Goal: Understand process/instructions: Learn how to perform a task or action

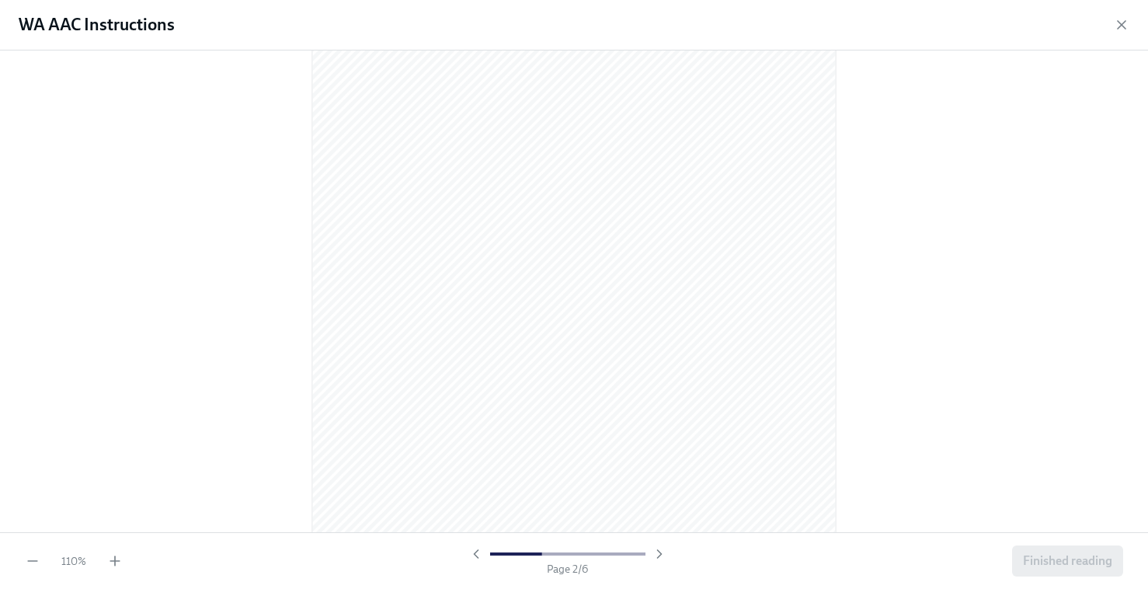
scroll to position [543, 0]
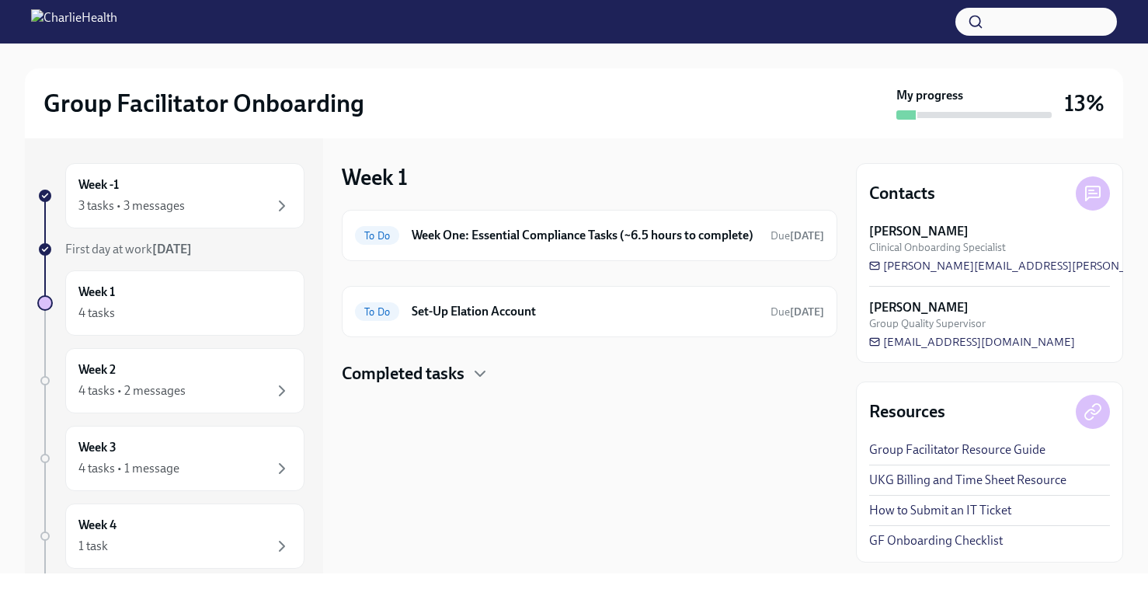
click at [175, 250] on strong "[DATE]" at bounding box center [172, 248] width 40 height 15
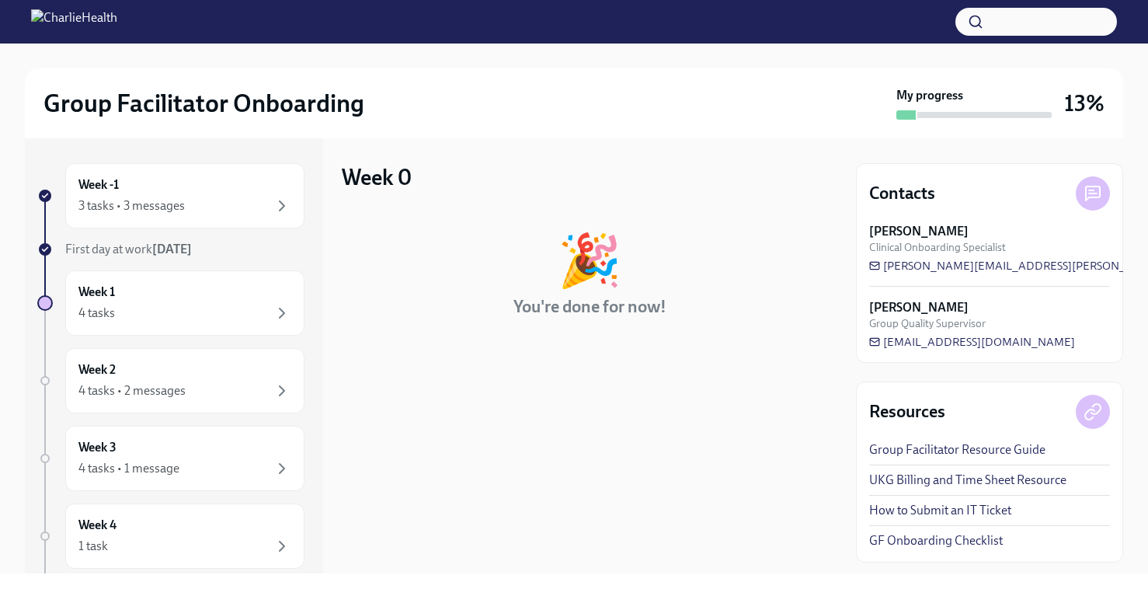
click at [178, 249] on strong "[DATE]" at bounding box center [172, 248] width 40 height 15
click at [188, 206] on div "3 tasks • 3 messages" at bounding box center [184, 205] width 213 height 19
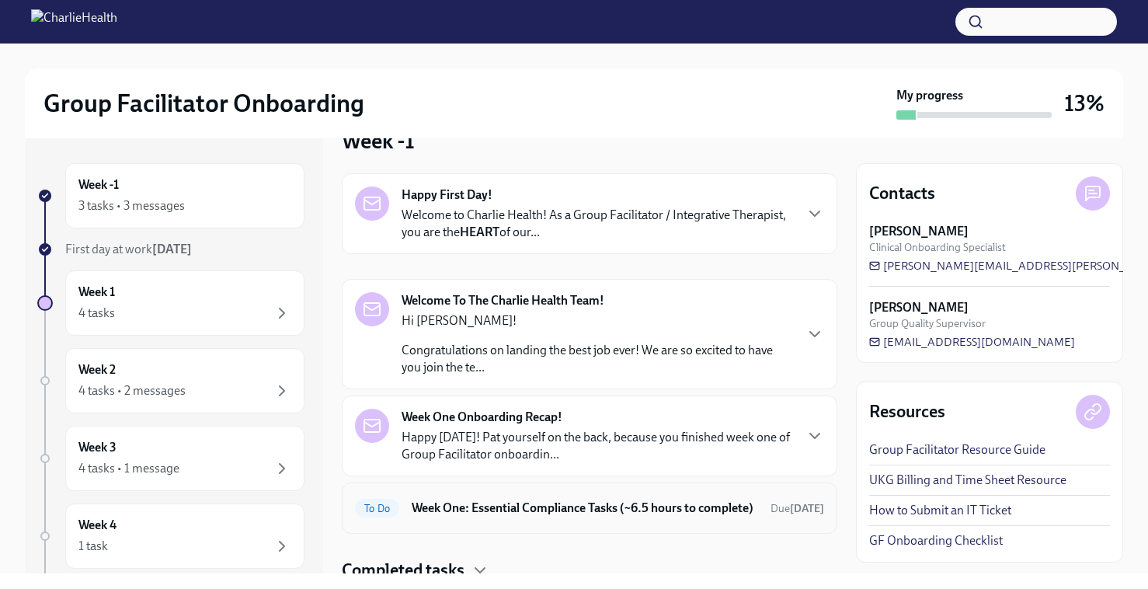
scroll to position [110, 0]
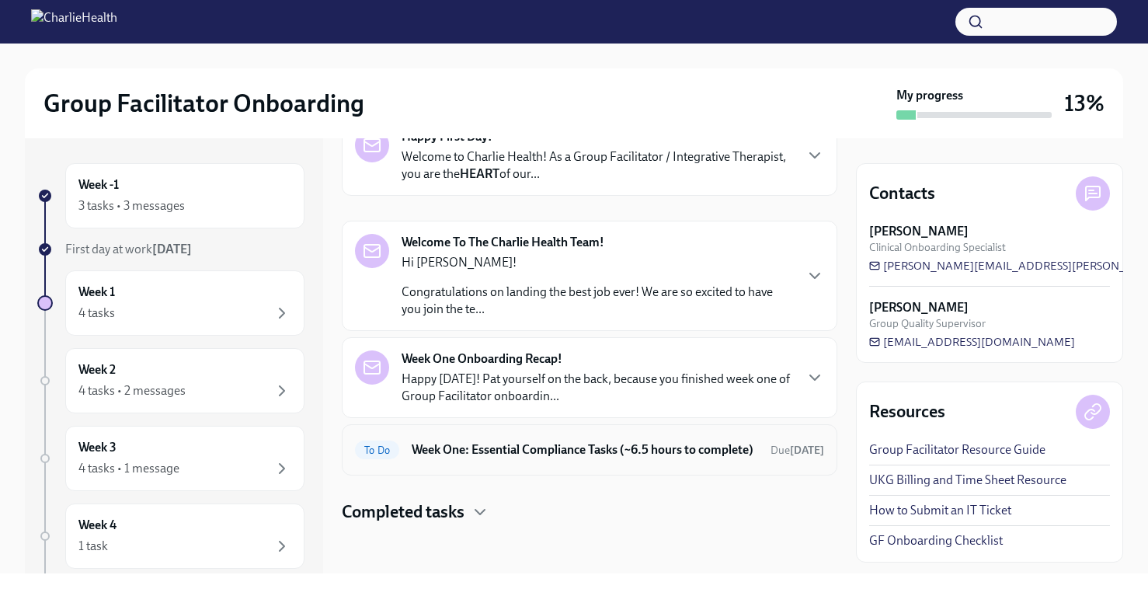
click at [509, 441] on h6 "Week One: Essential Compliance Tasks (~6.5 hours to complete)" at bounding box center [584, 449] width 346 height 17
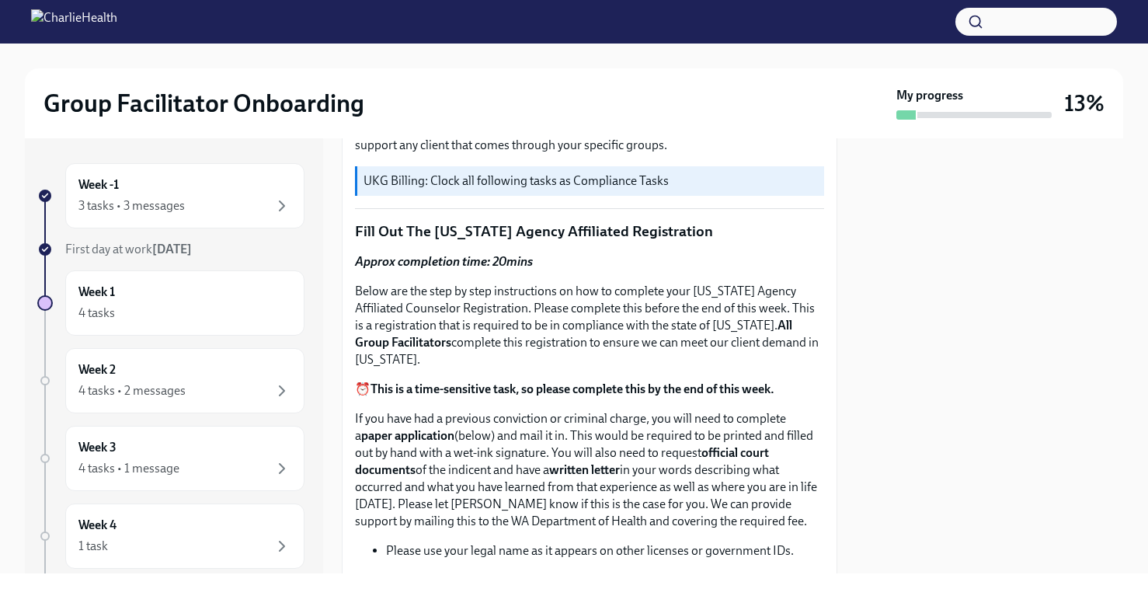
scroll to position [525, 0]
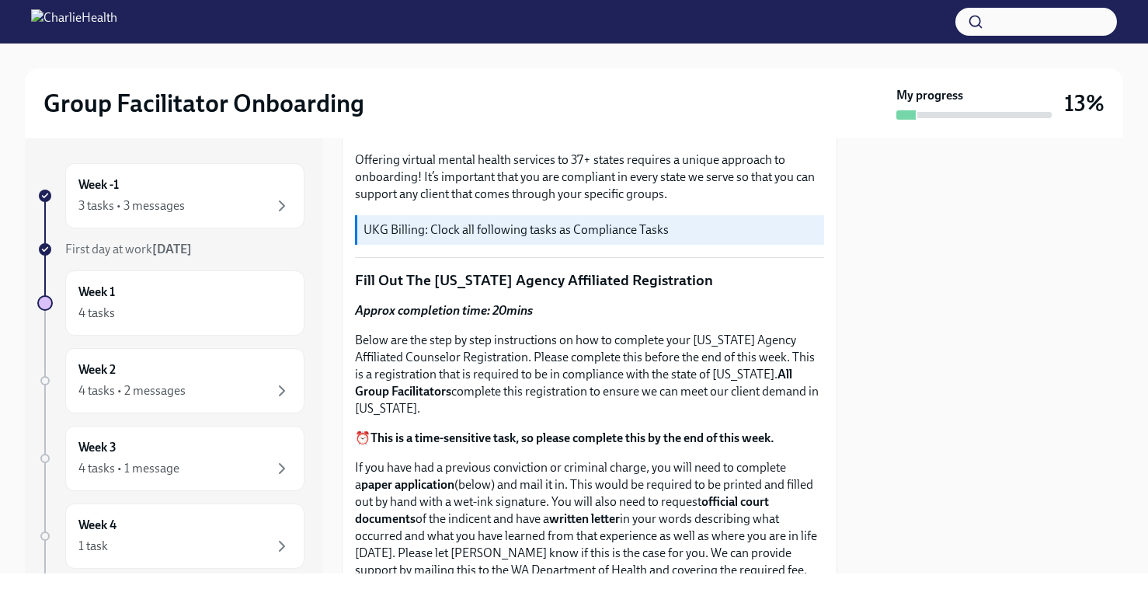
click at [404, 273] on p "Fill Out The [US_STATE] Agency Affiliated Registration" at bounding box center [589, 280] width 469 height 20
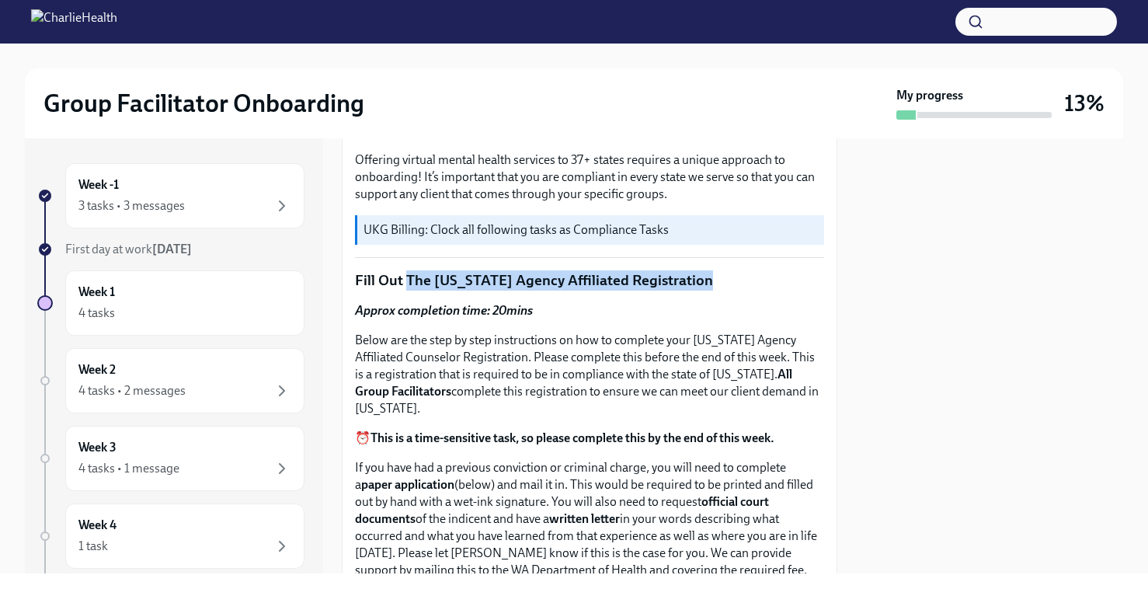
drag, startPoint x: 408, startPoint y: 273, endPoint x: 664, endPoint y: 300, distance: 257.6
copy p "The Washington Agency Affiliated Registration"
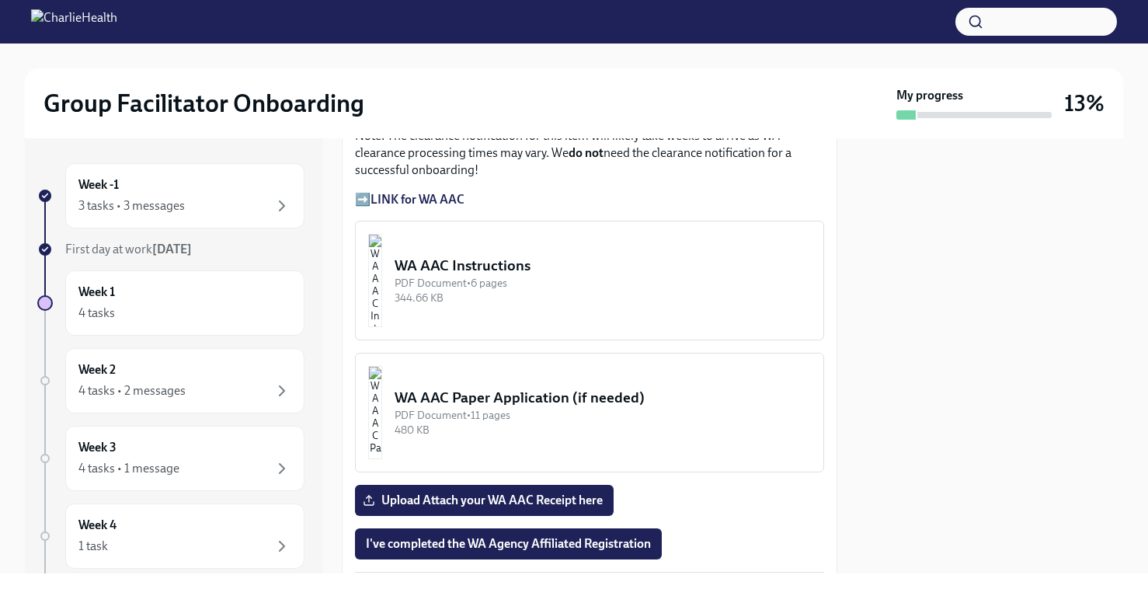
scroll to position [1411, 0]
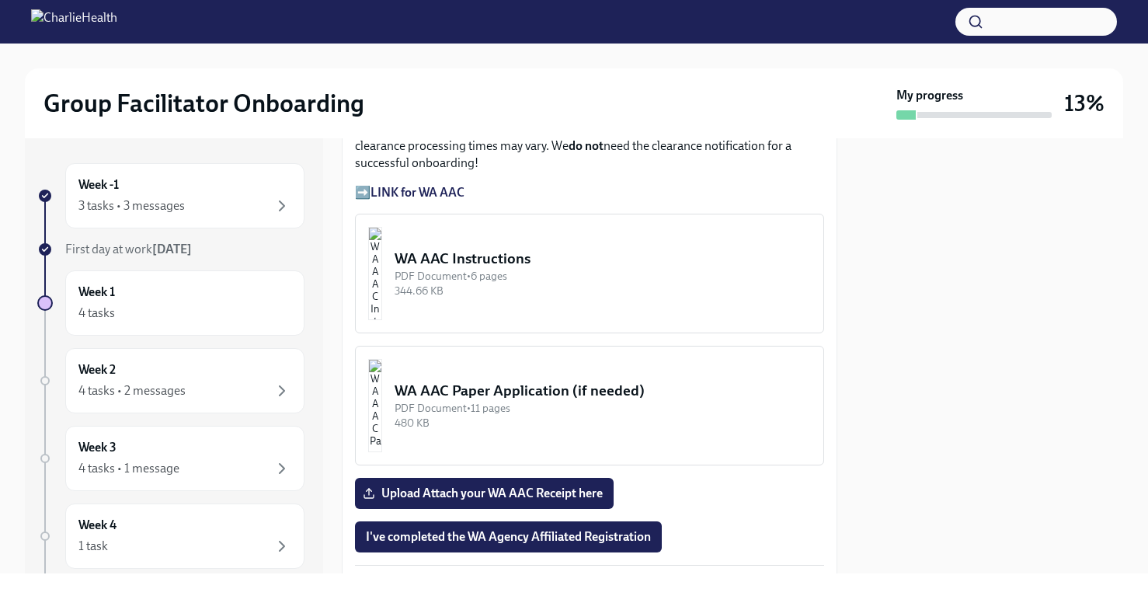
click at [374, 280] on img "button" at bounding box center [375, 273] width 14 height 93
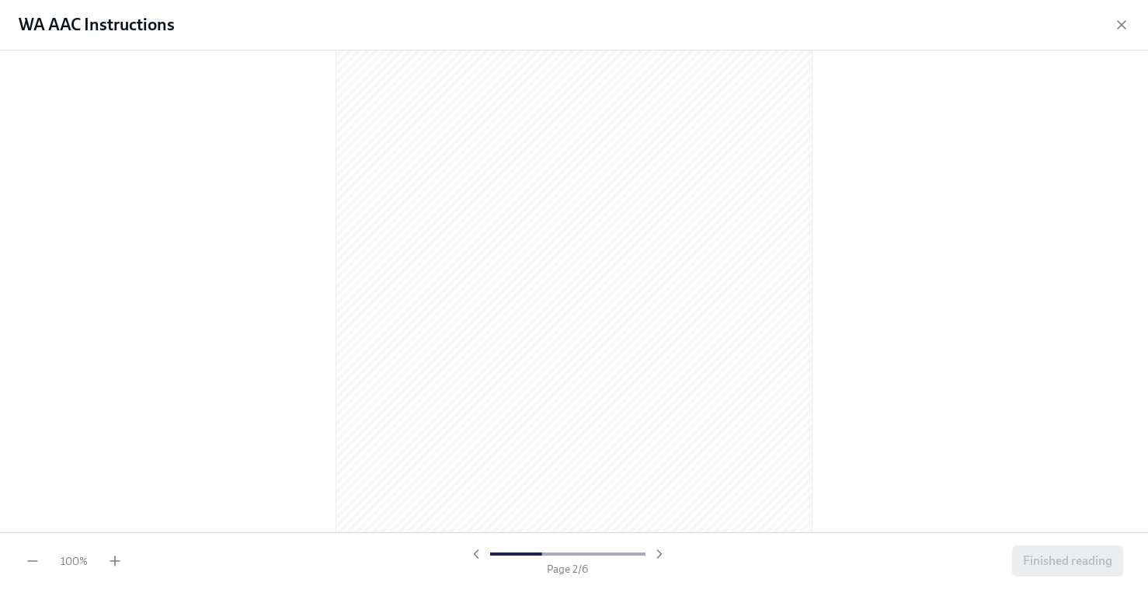
scroll to position [651, 0]
